Goal: Task Accomplishment & Management: Complete application form

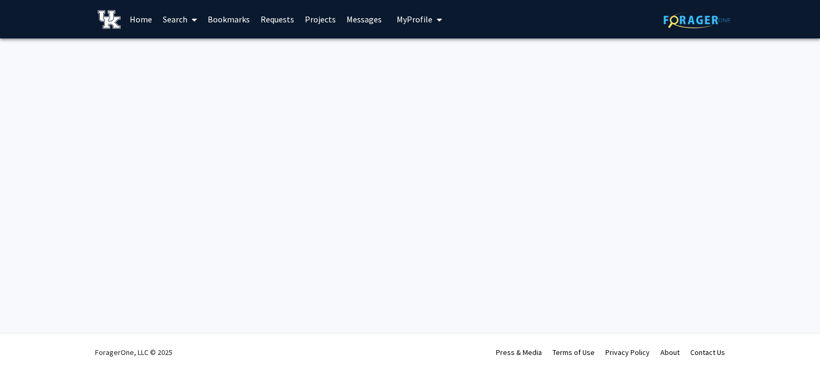
click at [225, 23] on link "Bookmarks" at bounding box center [228, 19] width 53 height 37
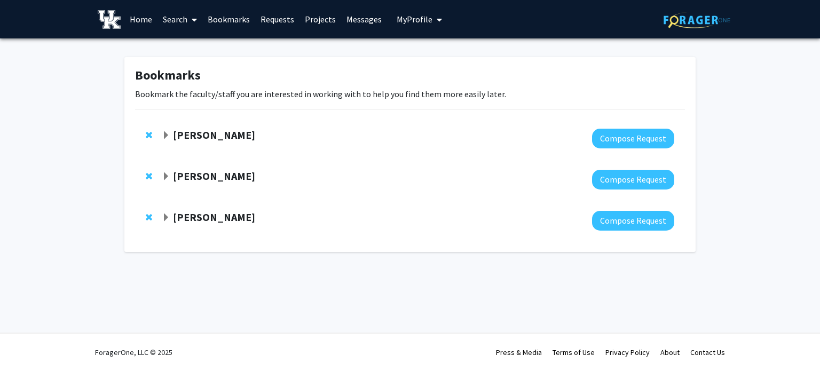
click at [207, 171] on strong "[PERSON_NAME]" at bounding box center [214, 175] width 82 height 13
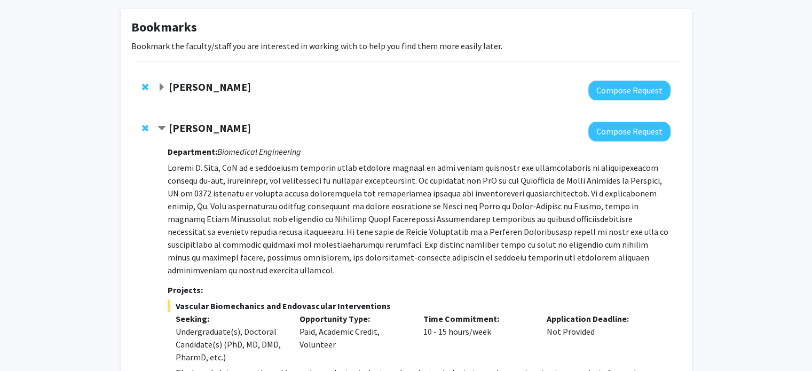
scroll to position [49, 0]
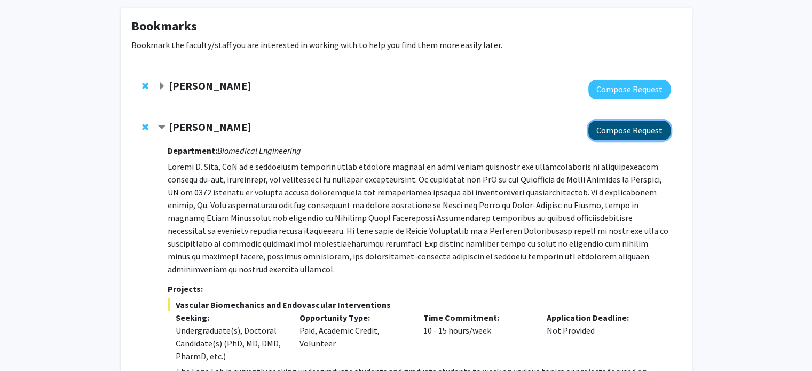
click at [613, 128] on button "Compose Request" at bounding box center [630, 131] width 82 height 20
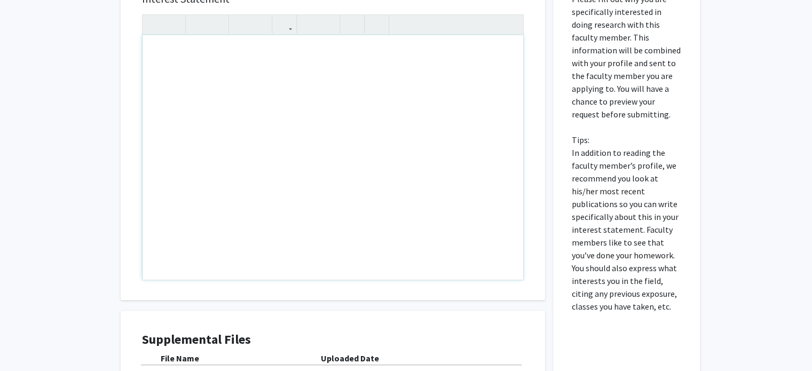
scroll to position [501, 0]
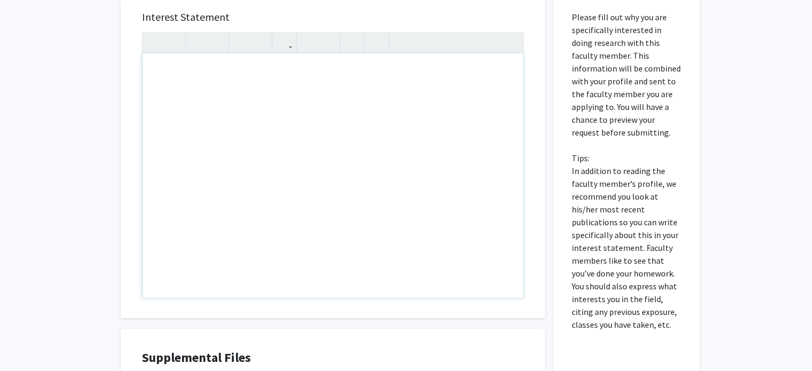
click at [335, 184] on div "Note to users with screen readers: Please press Alt+0 or Option+0 to deactivate…" at bounding box center [333, 175] width 381 height 245
paste div "Note to users with screen readers: Please press Alt+0 or Option+0 to deactivate…"
type textarea "<p>[PERSON_NAME], </p> <p>Good afternoon. My name is [PERSON_NAME], and I am a …"
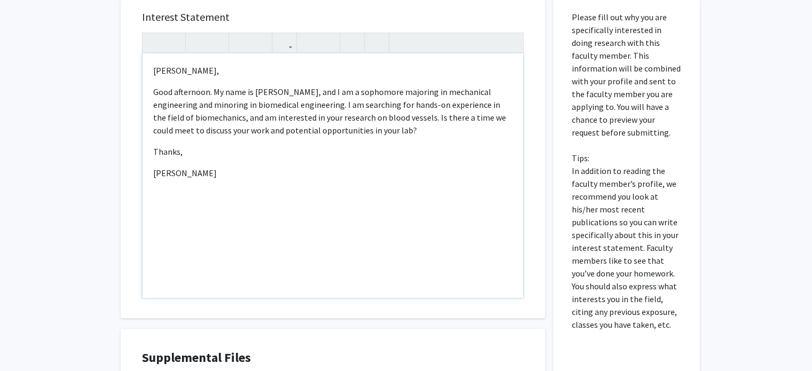
type textarea "<p>[PERSON_NAME], </p> <p>Good afternoon. My name is [PERSON_NAME], and I am a …"
click at [35, 148] on div "All Requests Request for [PERSON_NAME] Request for [PERSON_NAME] Departments: B…" at bounding box center [406, 17] width 812 height 959
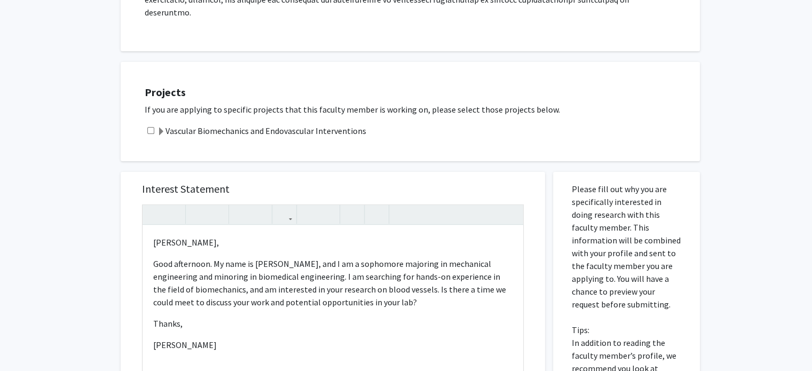
scroll to position [327, 0]
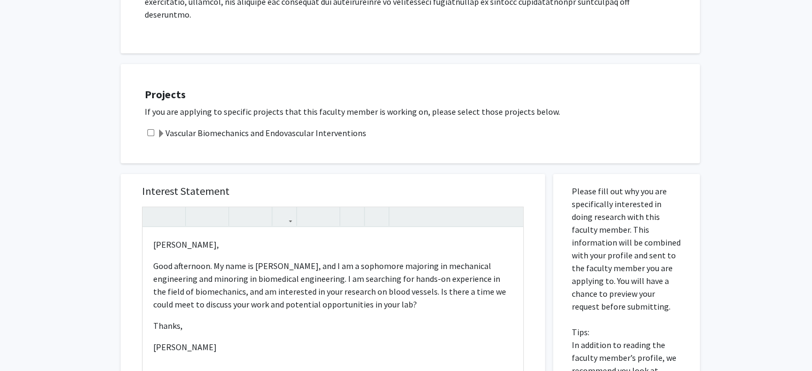
click at [148, 129] on input "checkbox" at bounding box center [150, 132] width 7 height 7
checkbox input "true"
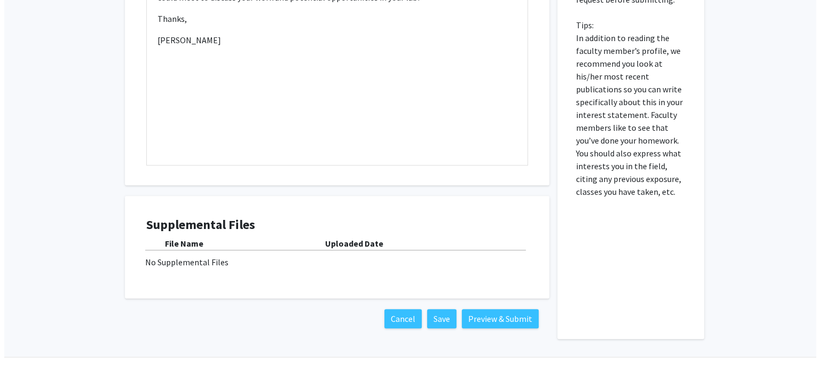
scroll to position [645, 0]
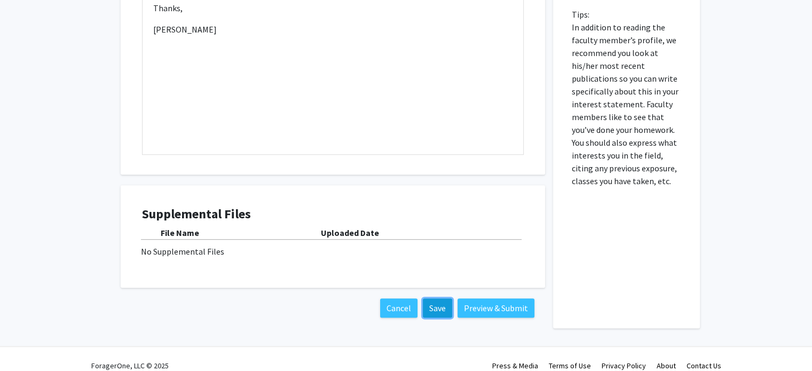
click at [437, 299] on button "Save" at bounding box center [437, 308] width 29 height 19
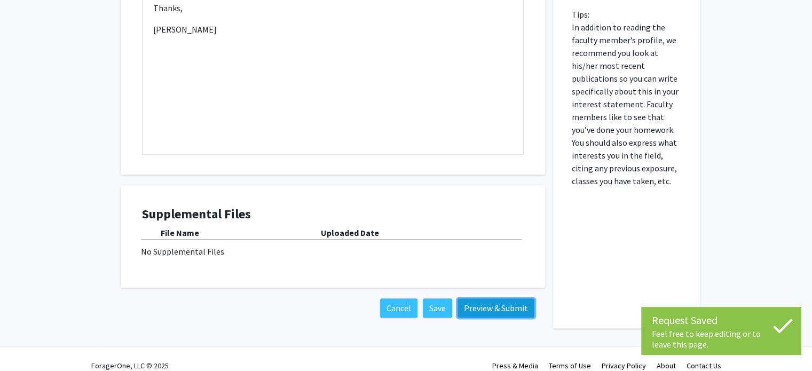
click at [487, 299] on button "Preview & Submit" at bounding box center [496, 308] width 77 height 19
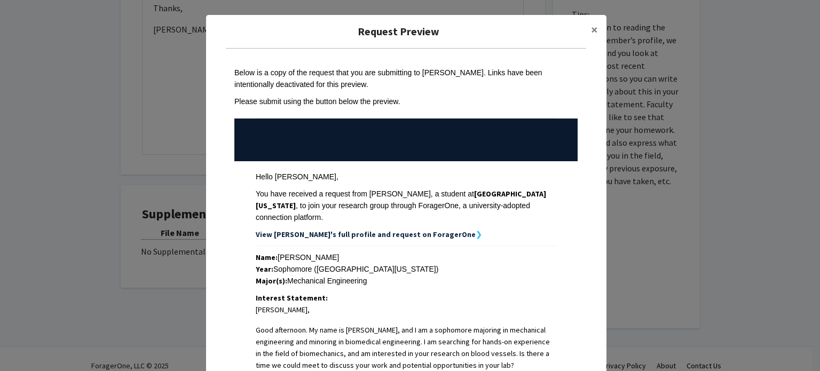
scroll to position [241, 0]
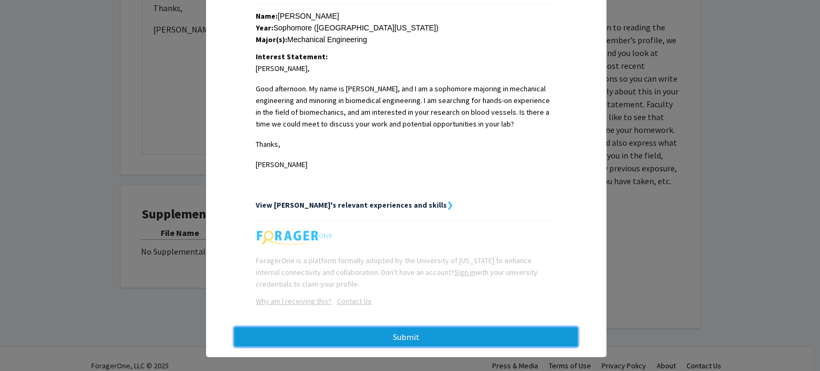
click at [435, 327] on button "Submit" at bounding box center [405, 336] width 343 height 19
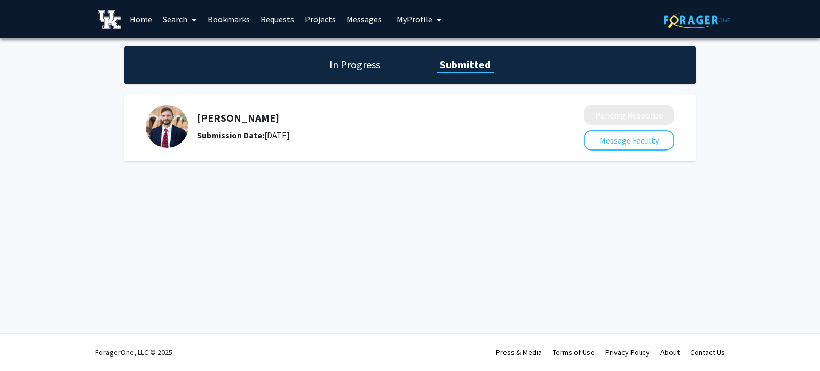
click at [283, 248] on div "Skip navigation Home Search Bookmarks Requests Projects Messages My Profile [PE…" at bounding box center [410, 185] width 820 height 371
click at [186, 17] on link "Search" at bounding box center [180, 19] width 45 height 37
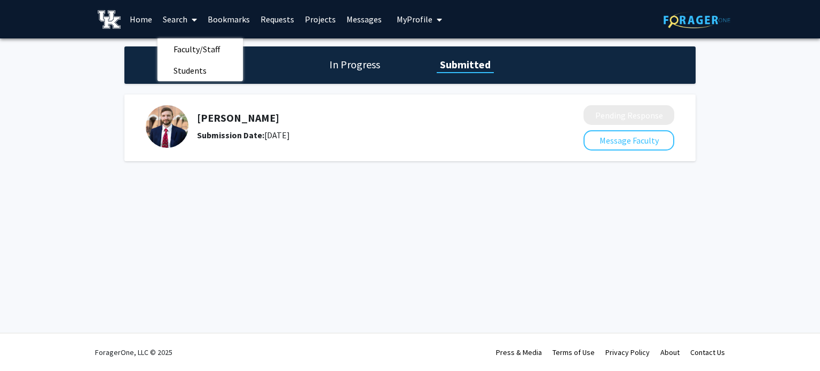
click at [139, 19] on link "Home" at bounding box center [140, 19] width 33 height 37
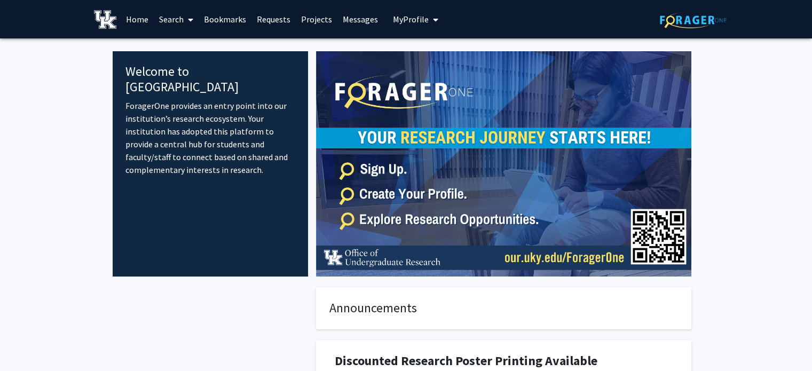
click at [315, 17] on link "Projects" at bounding box center [317, 19] width 42 height 37
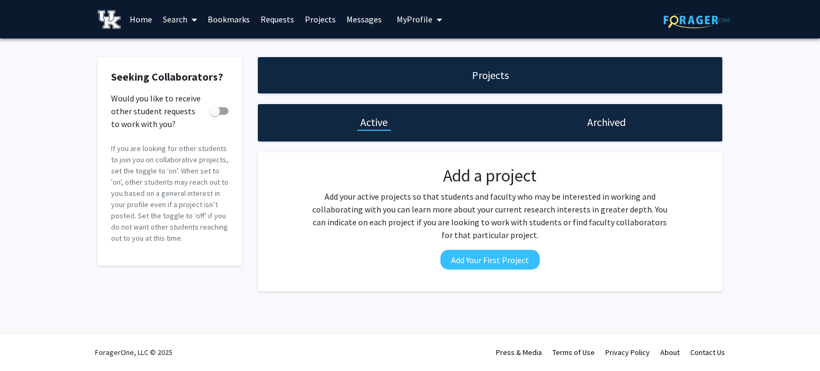
click at [282, 17] on link "Requests" at bounding box center [277, 19] width 44 height 37
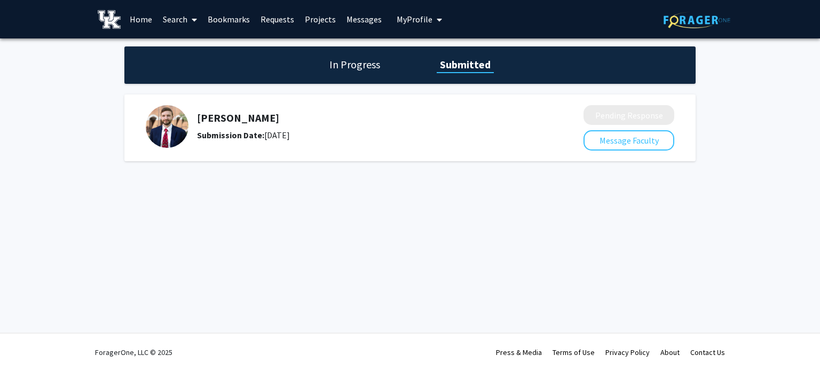
click at [338, 64] on h1 "In Progress" at bounding box center [354, 64] width 57 height 15
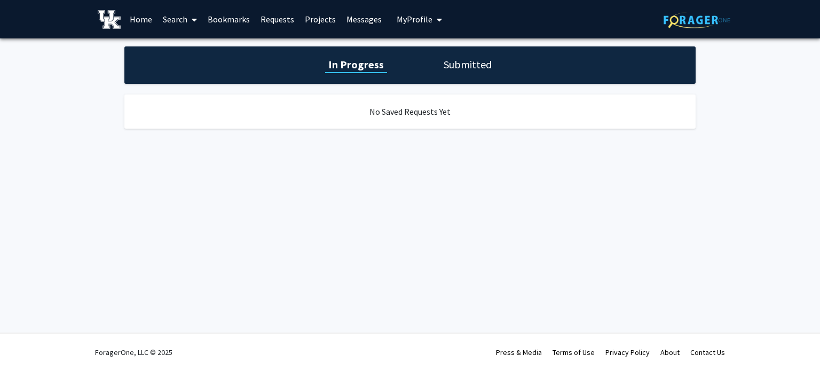
click at [191, 14] on span at bounding box center [192, 19] width 10 height 37
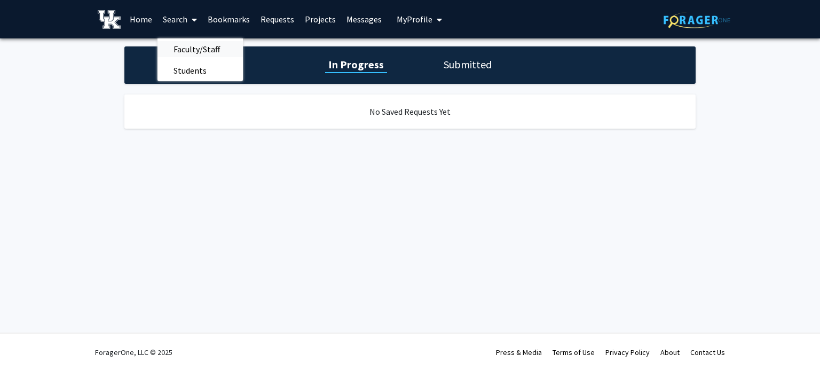
click at [188, 43] on span "Faculty/Staff" at bounding box center [197, 48] width 79 height 21
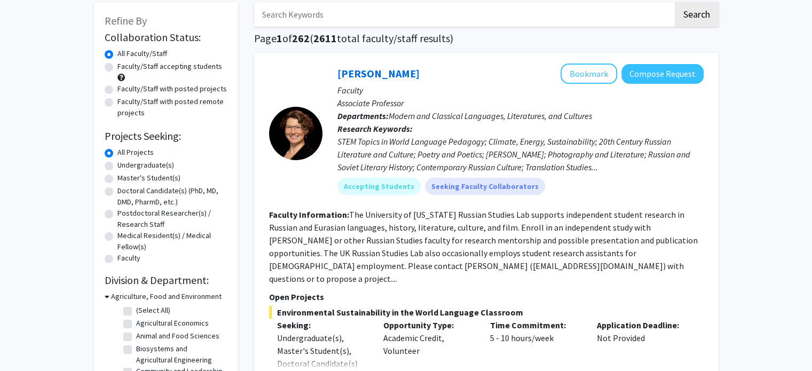
scroll to position [66, 0]
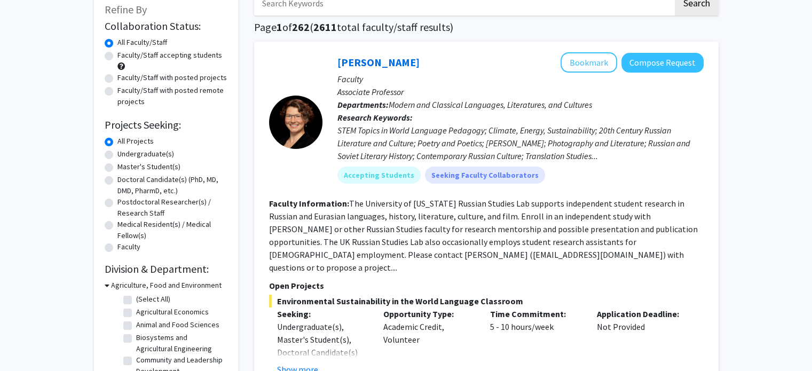
click at [117, 153] on label "Undergraduate(s)" at bounding box center [145, 153] width 57 height 11
click at [117, 153] on input "Undergraduate(s)" at bounding box center [120, 151] width 7 height 7
radio input "true"
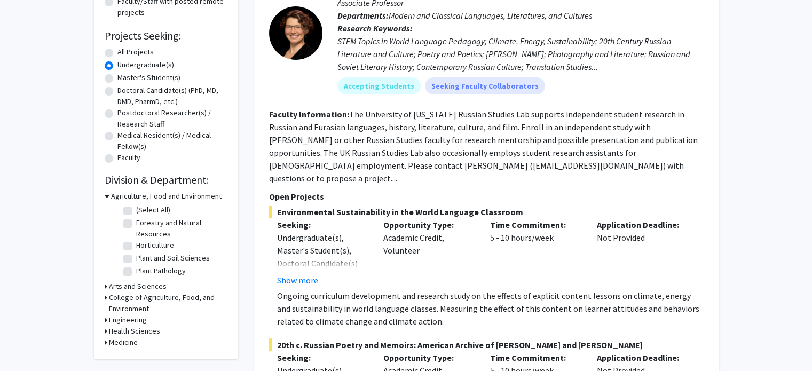
scroll to position [191, 0]
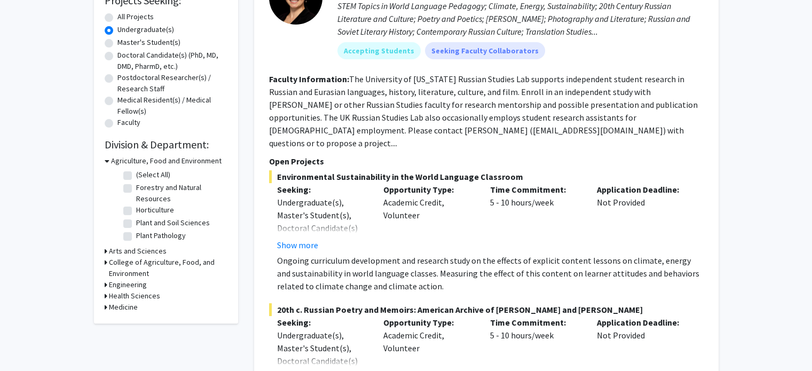
click at [111, 283] on h3 "Engineering" at bounding box center [128, 284] width 38 height 11
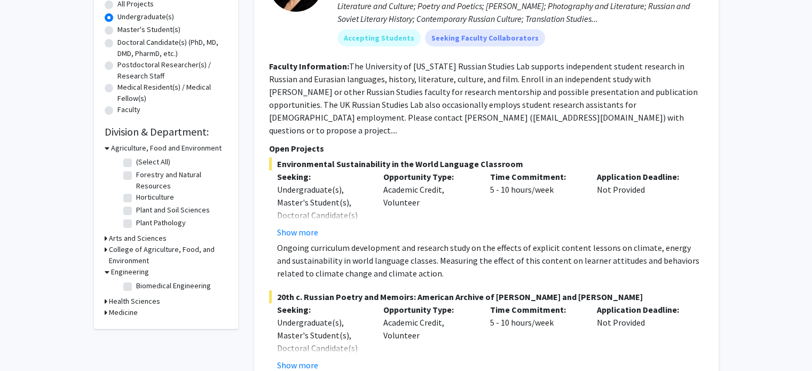
click at [136, 285] on label "Biomedical Engineering" at bounding box center [173, 285] width 75 height 11
click at [136, 285] on input "Biomedical Engineering" at bounding box center [139, 283] width 7 height 7
checkbox input "true"
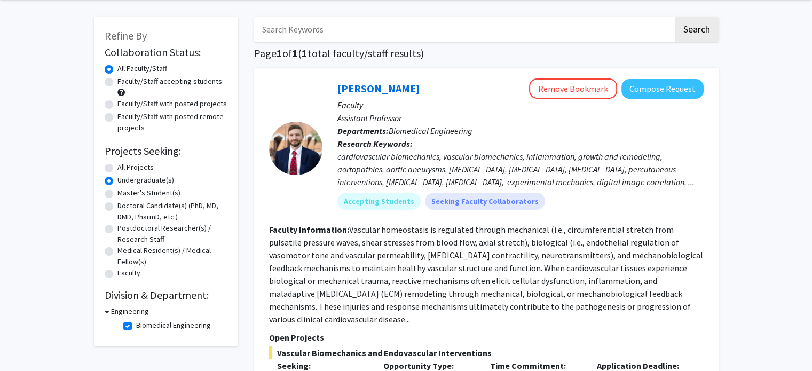
scroll to position [40, 0]
click at [126, 169] on label "All Projects" at bounding box center [135, 167] width 36 height 11
click at [124, 169] on input "All Projects" at bounding box center [120, 165] width 7 height 7
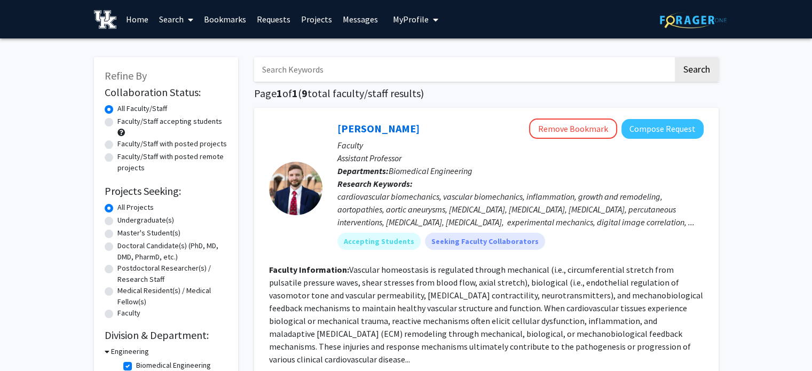
radio input "false"
radio input "true"
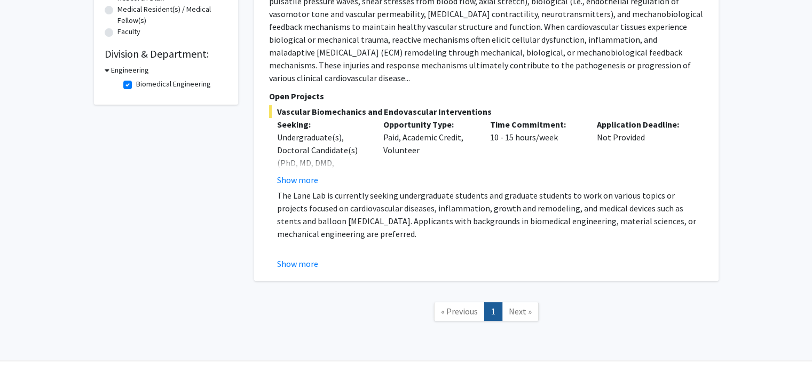
scroll to position [296, 0]
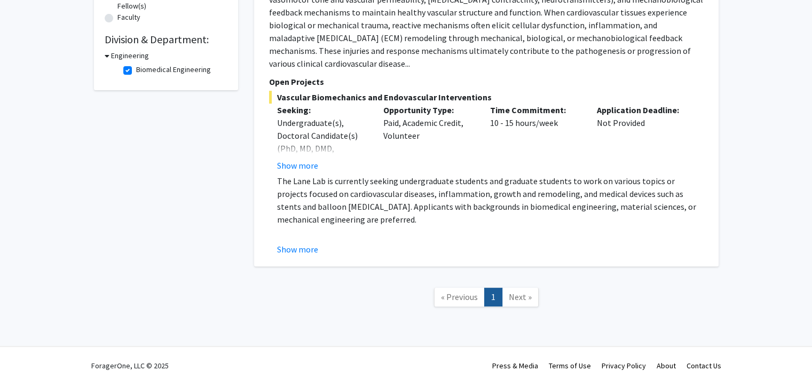
drag, startPoint x: 89, startPoint y: 172, endPoint x: 70, endPoint y: 177, distance: 18.8
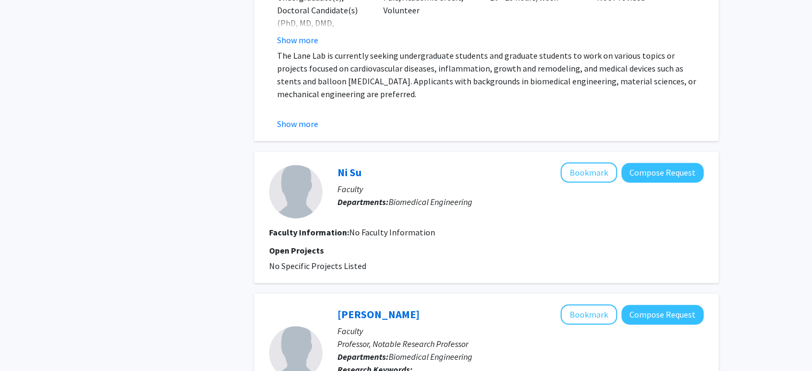
scroll to position [427, 0]
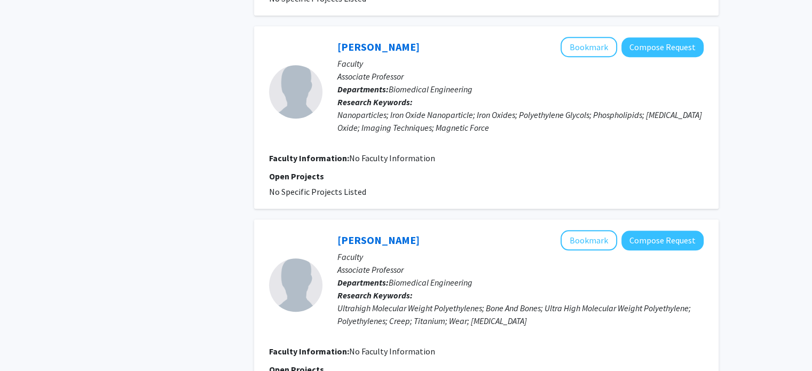
radio input "false"
radio input "true"
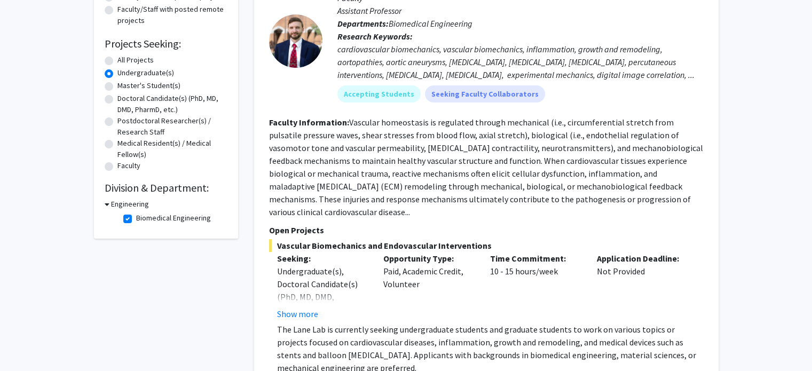
scroll to position [267, 0]
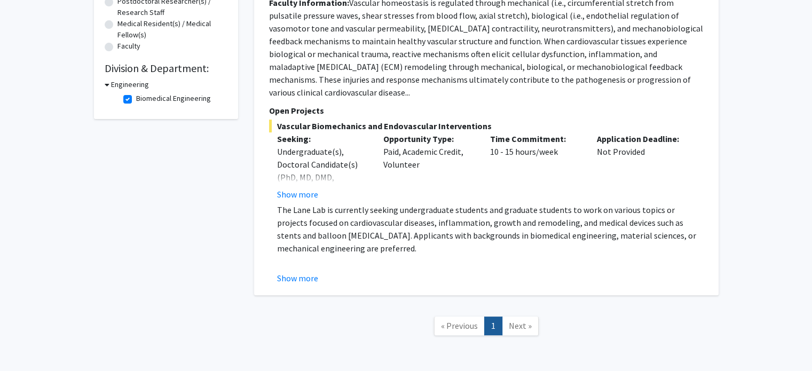
click at [107, 86] on icon at bounding box center [107, 84] width 5 height 11
click at [107, 86] on div "Engineering" at bounding box center [166, 84] width 123 height 11
click at [105, 89] on icon at bounding box center [106, 84] width 3 height 11
click at [134, 102] on fg-checkbox "Biomedical Engineering Biomedical Engineering" at bounding box center [173, 99] width 101 height 13
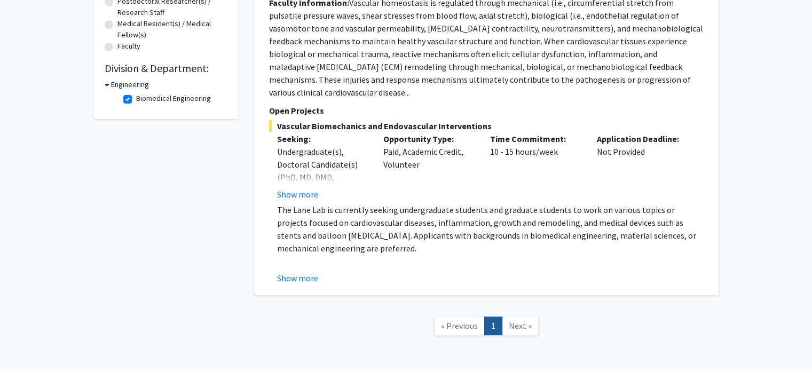
click at [136, 100] on label "Biomedical Engineering" at bounding box center [173, 98] width 75 height 11
click at [136, 100] on input "Biomedical Engineering" at bounding box center [139, 96] width 7 height 7
checkbox input "false"
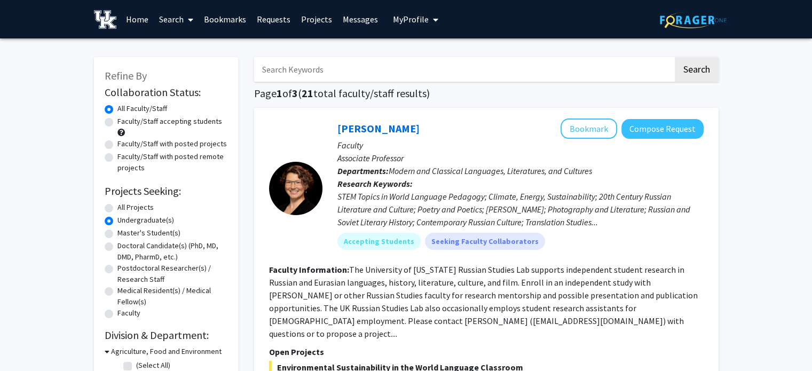
click at [401, 67] on input "Search Keywords" at bounding box center [463, 69] width 419 height 25
type input "biomedical"
click at [675, 57] on button "Search" at bounding box center [697, 69] width 44 height 25
radio input "true"
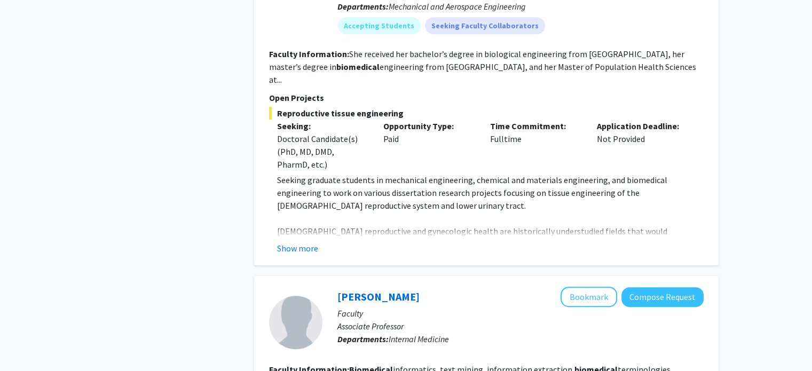
scroll to position [502, 0]
click at [282, 241] on button "Show more" at bounding box center [297, 247] width 41 height 13
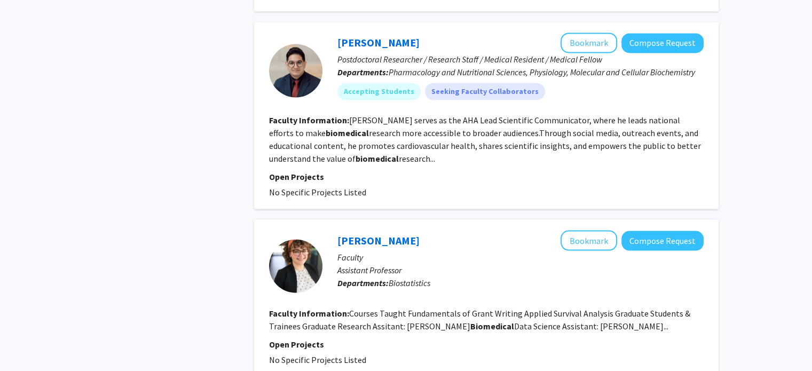
scroll to position [1918, 0]
